Goal: Task Accomplishment & Management: Manage account settings

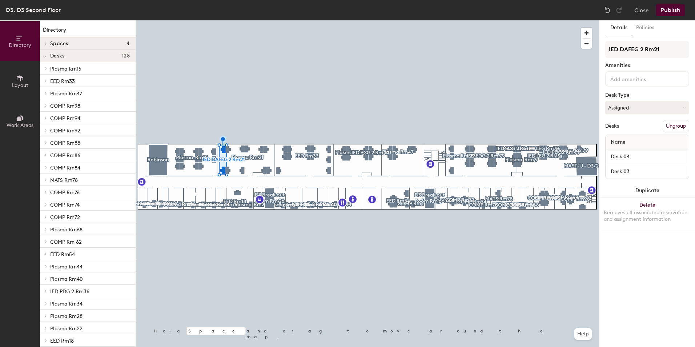
click at [681, 129] on button "Ungroup" at bounding box center [676, 126] width 27 height 12
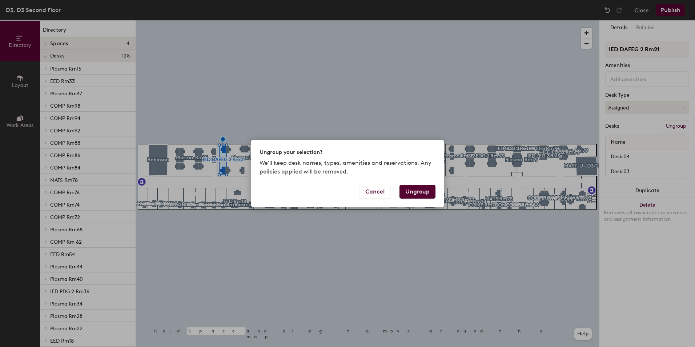
click at [421, 192] on button "Ungroup" at bounding box center [418, 192] width 36 height 14
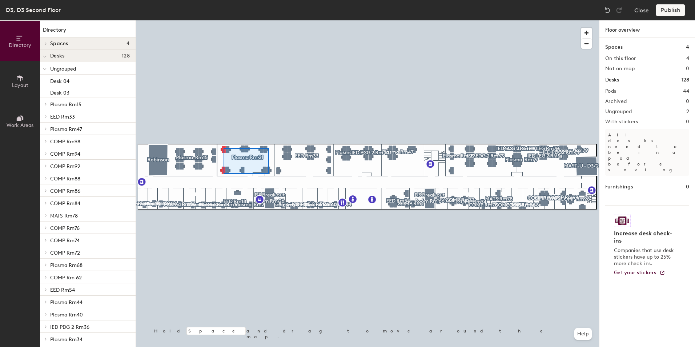
click at [224, 20] on div at bounding box center [367, 20] width 463 height 0
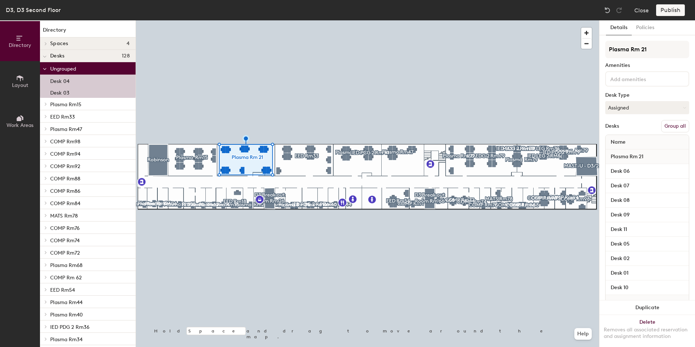
click at [661, 125] on button "Group all" at bounding box center [675, 126] width 28 height 12
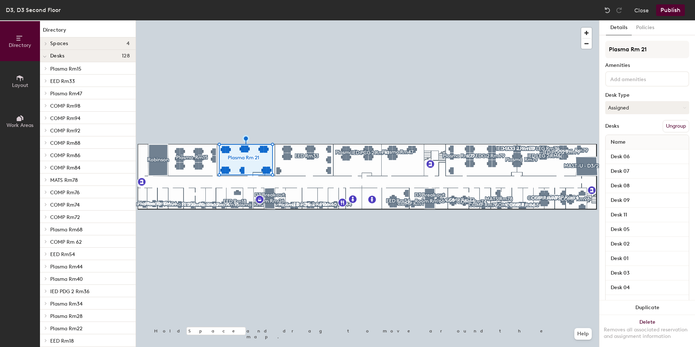
click at [20, 109] on button "Work Areas" at bounding box center [20, 121] width 40 height 40
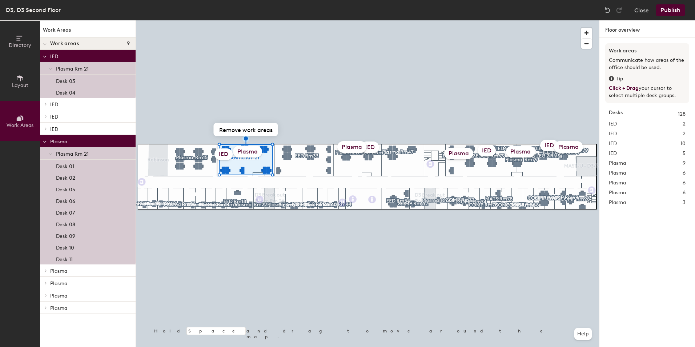
click at [223, 155] on div "IED" at bounding box center [224, 154] width 18 height 12
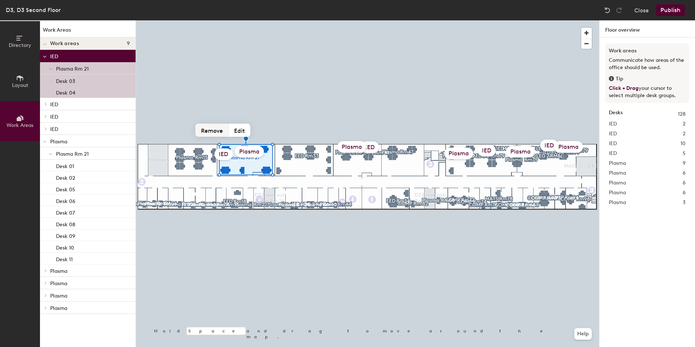
click at [217, 133] on button "Remove" at bounding box center [212, 130] width 33 height 13
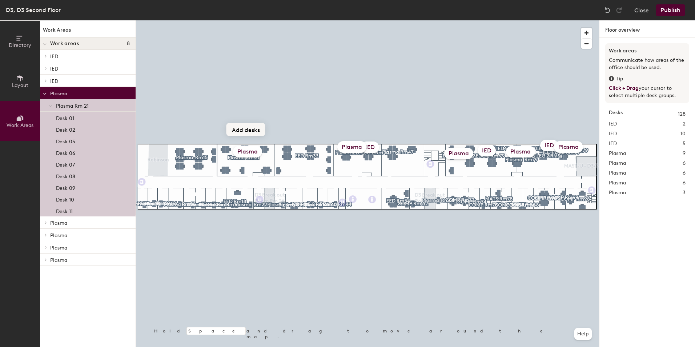
click at [255, 130] on button "Add desks" at bounding box center [246, 129] width 39 height 13
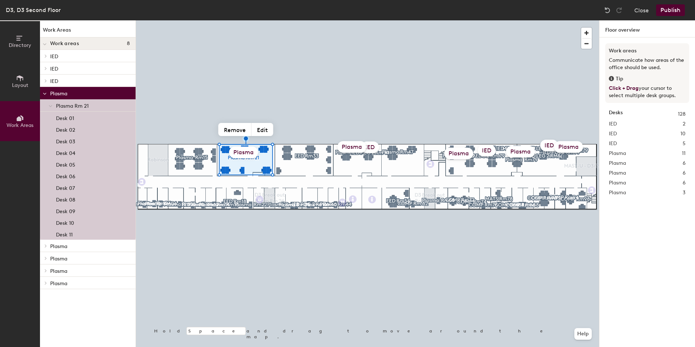
click at [255, 130] on button "Edit" at bounding box center [263, 129] width 22 height 13
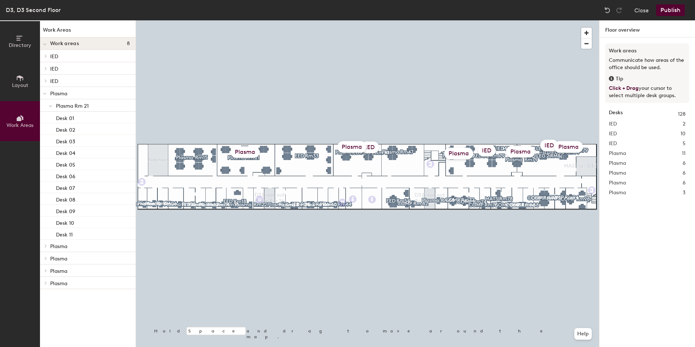
click at [667, 15] on button "Publish" at bounding box center [670, 10] width 29 height 12
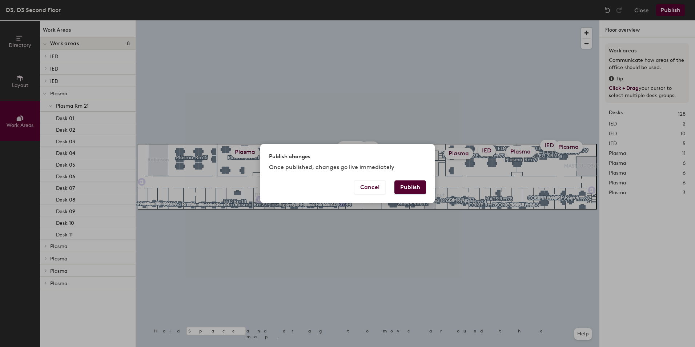
click at [427, 191] on div "Cancel Publish" at bounding box center [347, 191] width 175 height 23
click at [413, 188] on button "Publish" at bounding box center [411, 187] width 32 height 14
